Goal: Find specific page/section: Find specific page/section

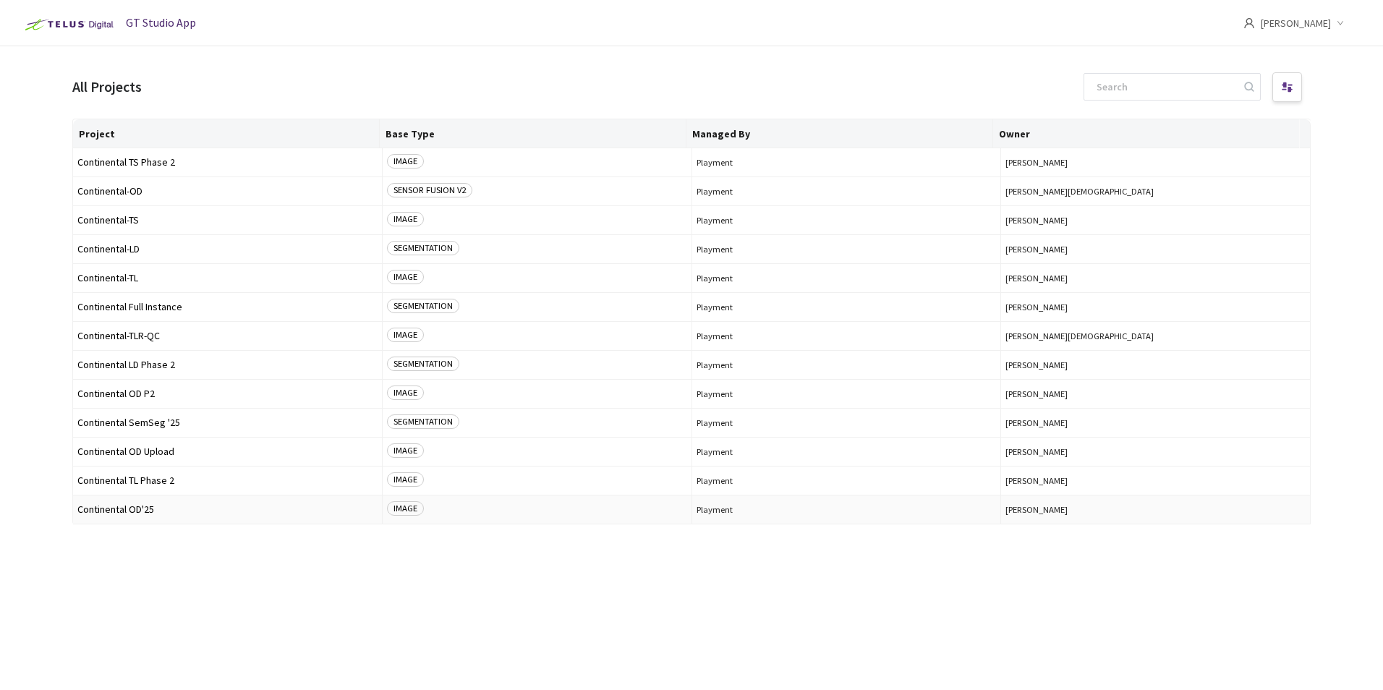
click at [146, 503] on td "Continental OD'25" at bounding box center [228, 509] width 310 height 29
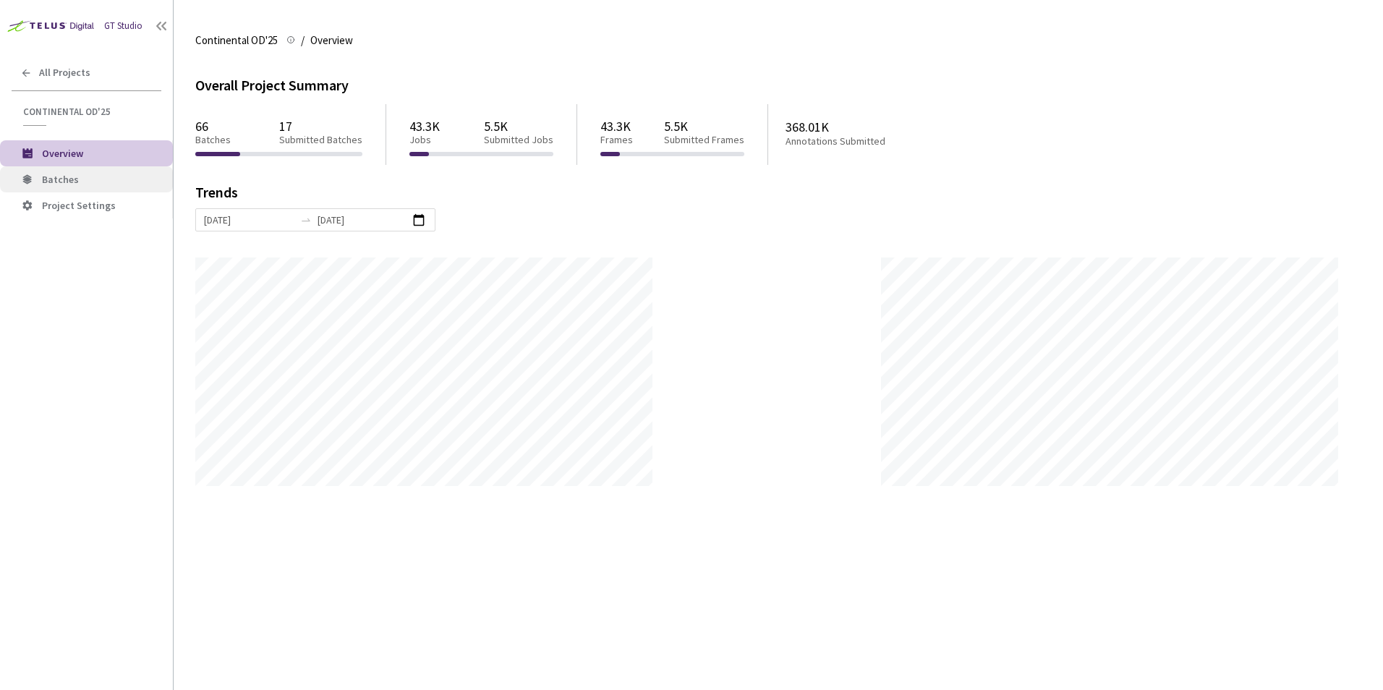
scroll to position [690, 1383]
click at [90, 176] on span "Batches" at bounding box center [101, 180] width 119 height 12
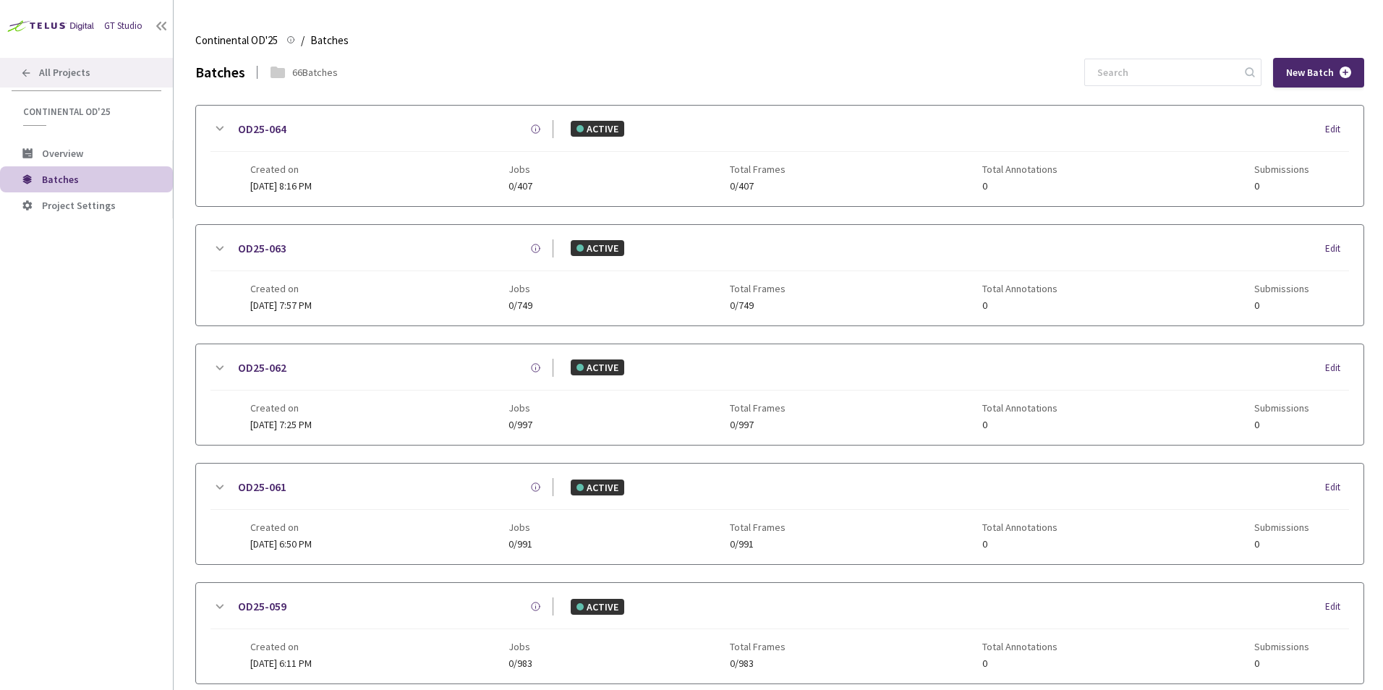
click at [64, 75] on span "All Projects" at bounding box center [64, 73] width 51 height 12
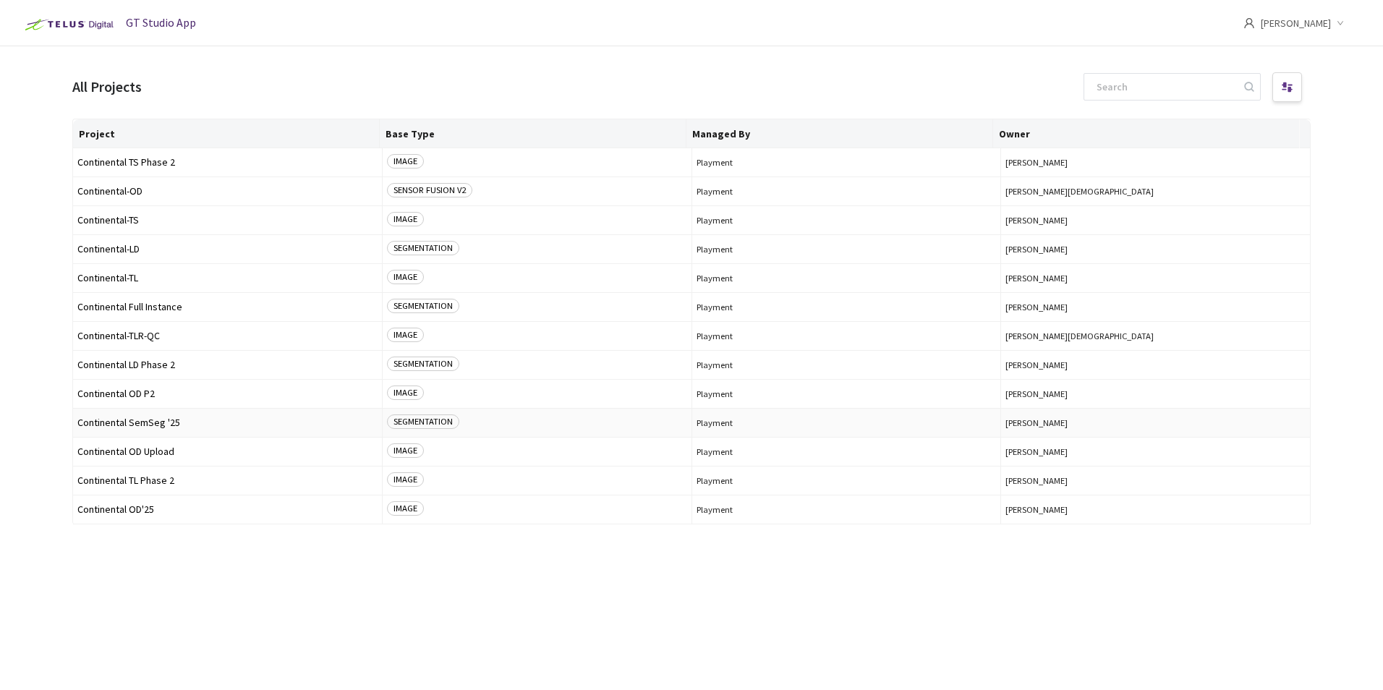
click at [159, 428] on td "Continental SemSeg '25" at bounding box center [228, 423] width 310 height 29
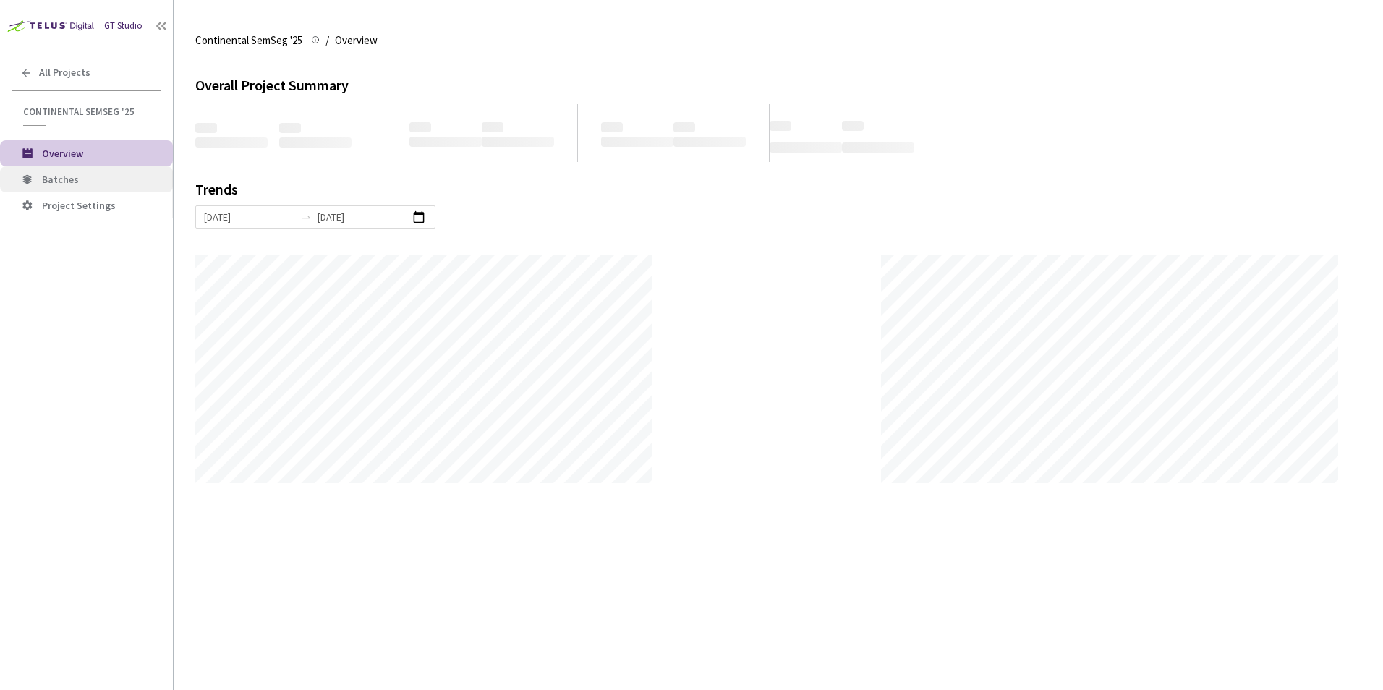
scroll to position [690, 1383]
click at [111, 182] on span "Batches" at bounding box center [101, 180] width 119 height 12
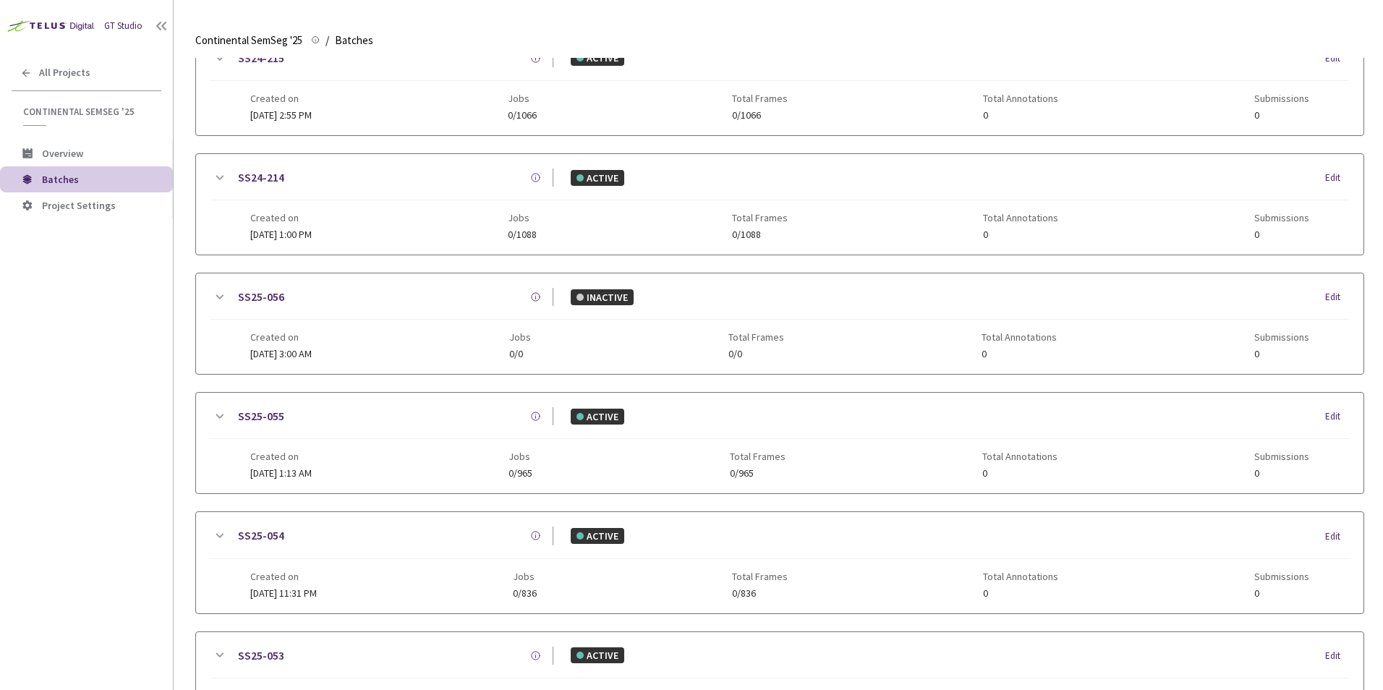
scroll to position [307, 0]
click at [258, 299] on link "SS25-056" at bounding box center [261, 299] width 46 height 18
